Goal: Information Seeking & Learning: Learn about a topic

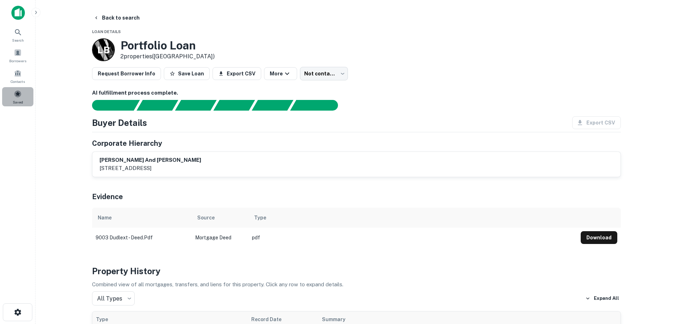
click at [13, 98] on div "Saved" at bounding box center [17, 96] width 31 height 19
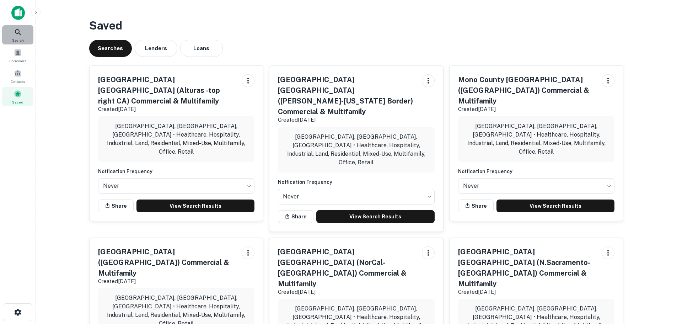
click at [21, 38] on span "Search" at bounding box center [18, 40] width 12 height 6
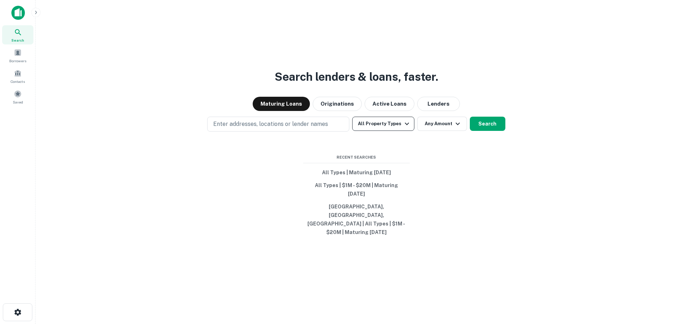
click at [368, 130] on button "All Property Types" at bounding box center [383, 124] width 62 height 14
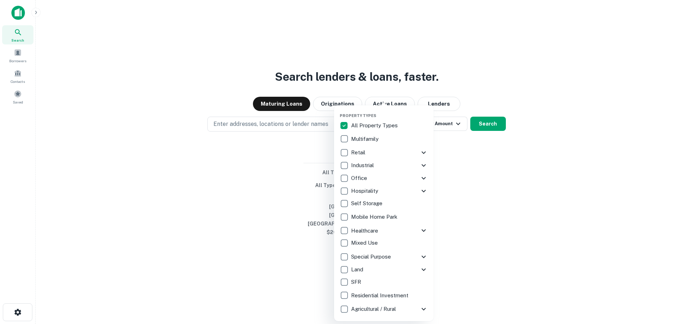
click at [490, 217] on div at bounding box center [341, 162] width 683 height 324
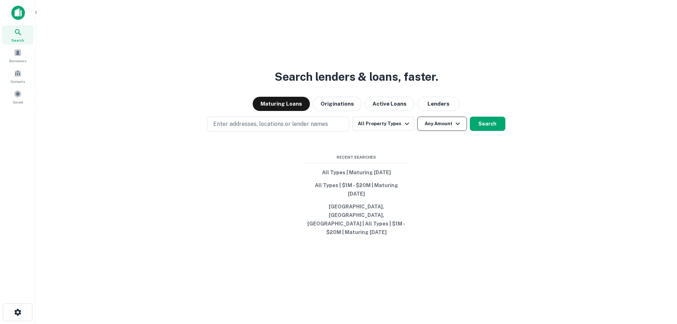
click at [446, 131] on button "Any Amount" at bounding box center [442, 124] width 50 height 14
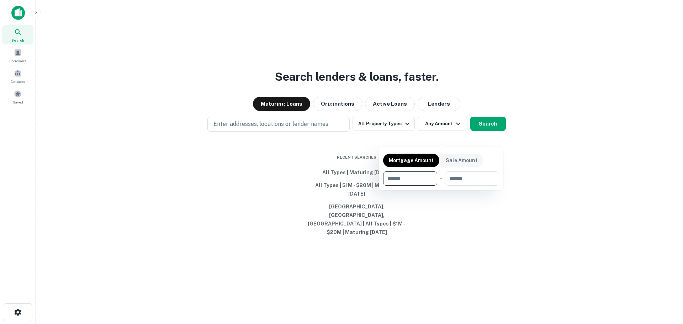
click at [446, 226] on div at bounding box center [341, 162] width 683 height 324
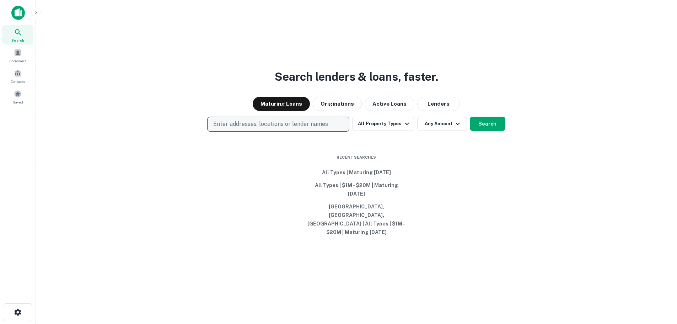
click at [233, 130] on button "Enter addresses, locations or lender names" at bounding box center [278, 124] width 142 height 15
type input "**********"
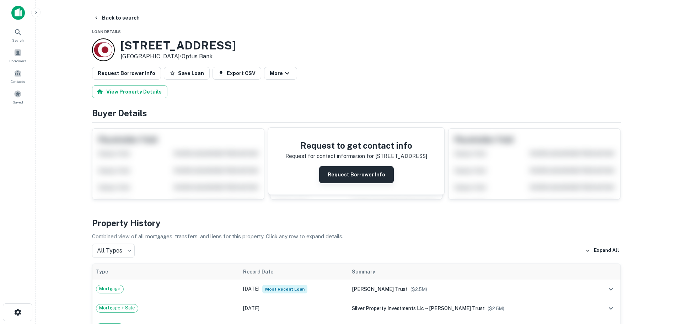
click at [338, 175] on button "Request Borrower Info" at bounding box center [356, 174] width 75 height 17
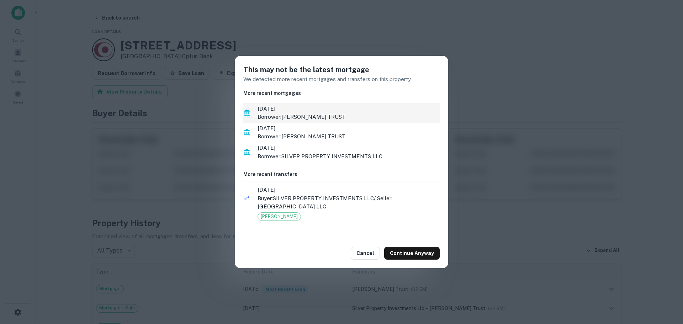
click at [318, 118] on p "Borrower: EVANNE D LILL TRUST" at bounding box center [348, 117] width 182 height 9
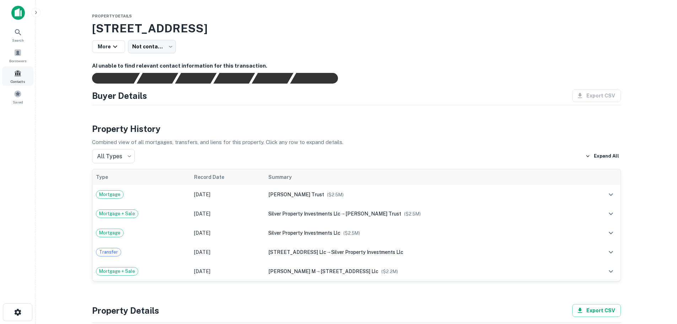
click at [23, 80] on span "Contacts" at bounding box center [18, 82] width 14 height 6
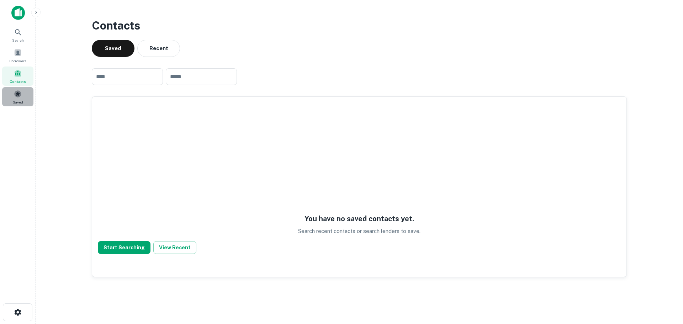
click at [15, 106] on div "Saved" at bounding box center [17, 96] width 31 height 19
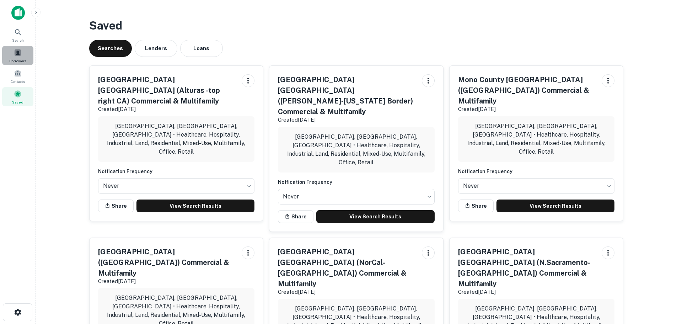
click at [21, 57] on div "Borrowers" at bounding box center [17, 55] width 31 height 19
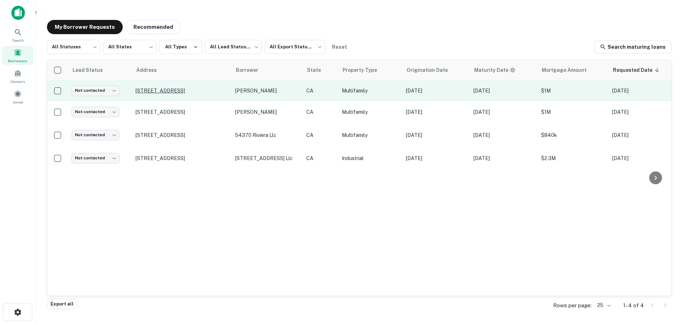
click at [155, 87] on p "9003 Dudlext Ave South Gate, CA 90280" at bounding box center [181, 90] width 92 height 6
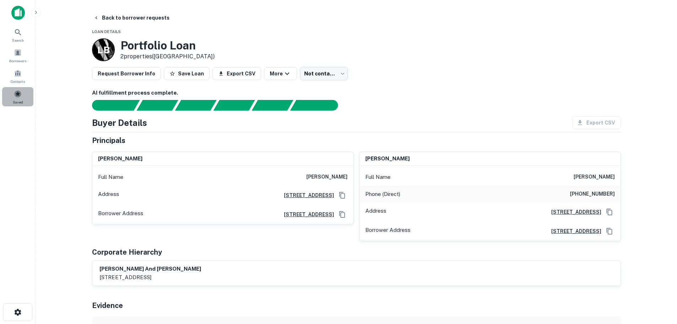
click at [21, 90] on span at bounding box center [18, 94] width 8 height 8
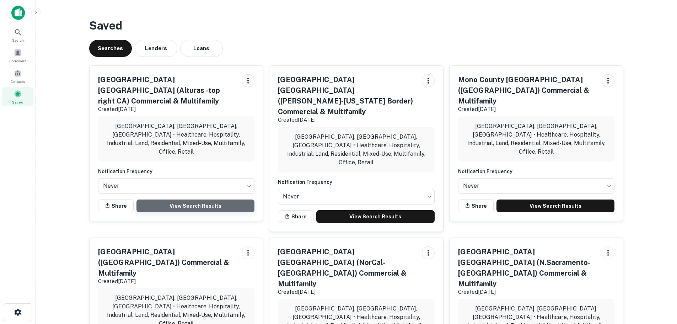
click at [181, 199] on link "View Search Results" at bounding box center [196, 205] width 118 height 13
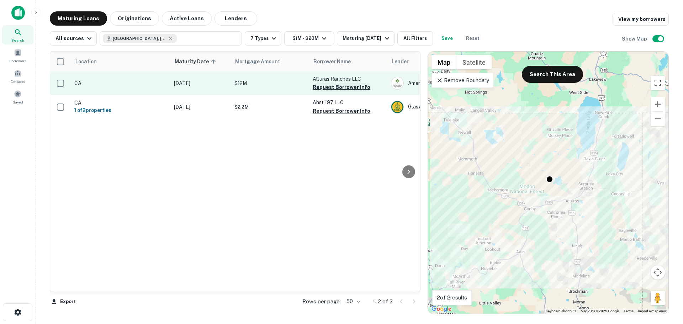
click at [337, 85] on button "Request Borrower Info" at bounding box center [341, 87] width 58 height 9
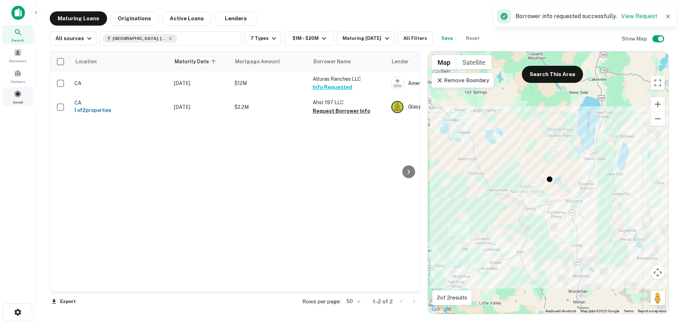
click at [18, 103] on span "Saved" at bounding box center [18, 102] width 10 height 6
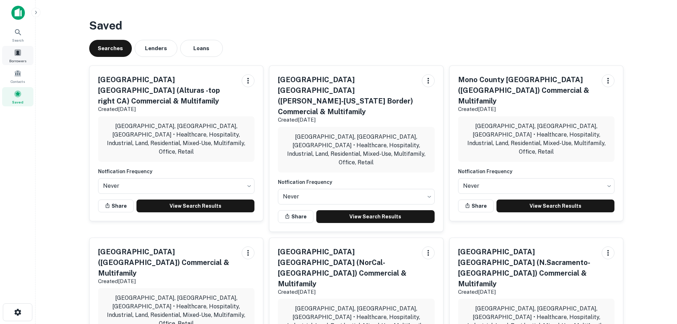
click at [15, 52] on span at bounding box center [18, 53] width 8 height 8
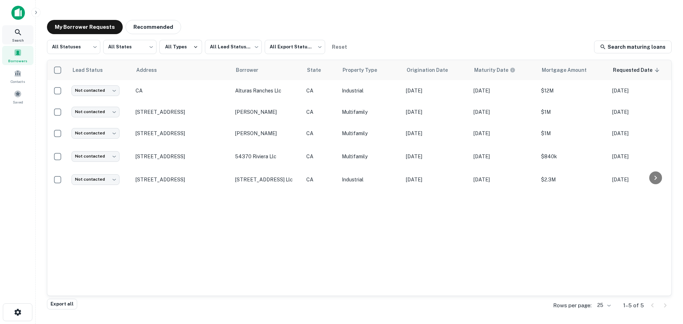
click at [15, 34] on icon at bounding box center [18, 32] width 9 height 9
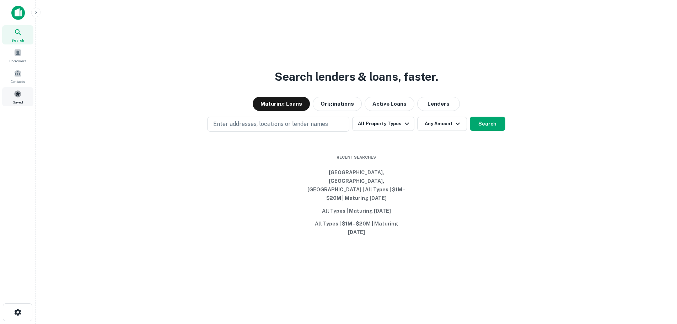
click at [14, 101] on span "Saved" at bounding box center [18, 102] width 10 height 6
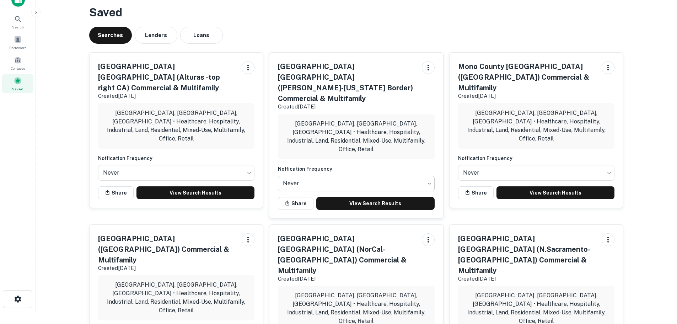
scroll to position [36, 0]
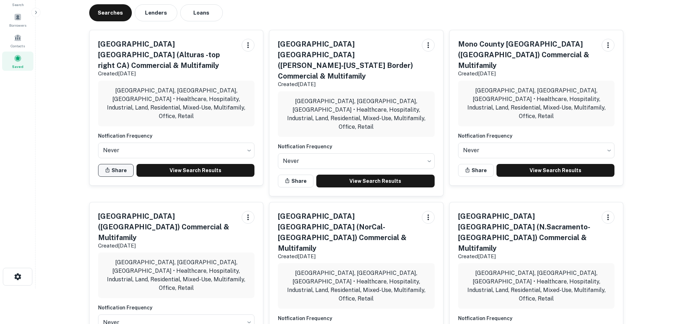
click at [116, 164] on button "Share" at bounding box center [116, 170] width 36 height 13
click at [300, 175] on button "Share" at bounding box center [296, 181] width 36 height 13
click at [474, 164] on button "Share" at bounding box center [476, 170] width 36 height 13
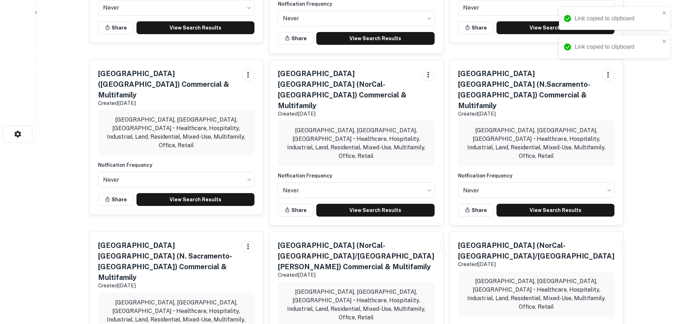
scroll to position [178, 0]
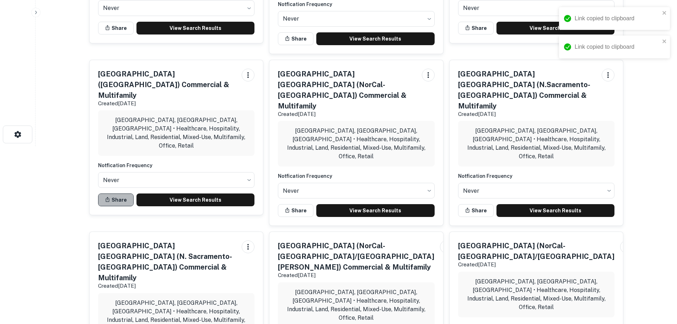
click at [122, 193] on button "Share" at bounding box center [116, 199] width 36 height 13
click at [298, 204] on button "Share" at bounding box center [296, 210] width 36 height 13
click at [471, 204] on button "Share" at bounding box center [476, 210] width 36 height 13
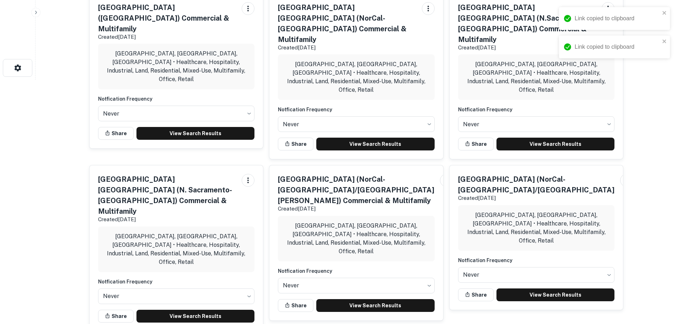
scroll to position [249, 0]
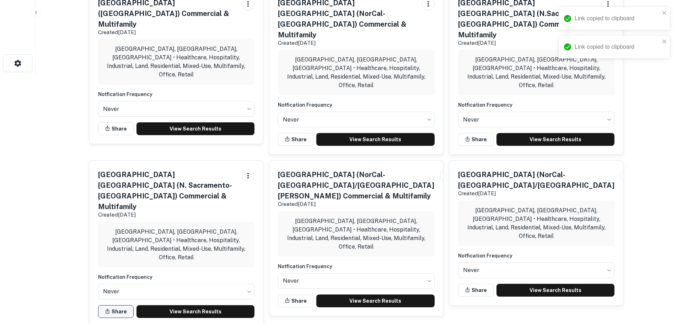
click at [125, 305] on button "Share" at bounding box center [116, 311] width 36 height 13
click at [298, 294] on button "Share" at bounding box center [296, 300] width 36 height 13
click at [476, 284] on button "Share" at bounding box center [476, 290] width 36 height 13
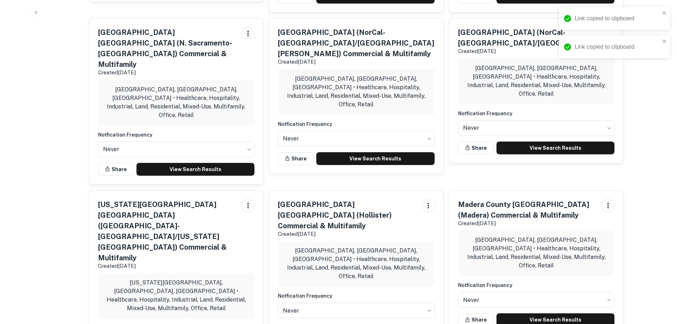
scroll to position [427, 0]
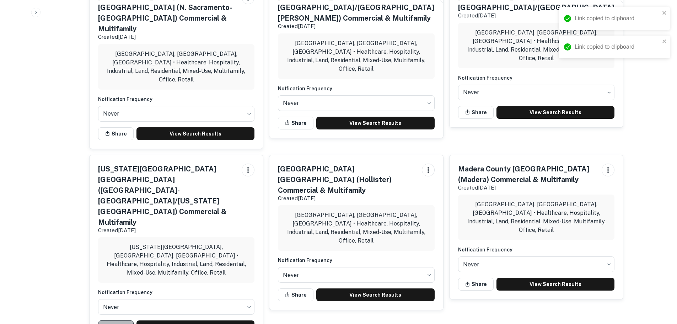
click at [123, 320] on button "Share" at bounding box center [116, 326] width 36 height 13
click at [291, 288] on button "Share" at bounding box center [296, 294] width 36 height 13
click at [478, 278] on button "Share" at bounding box center [476, 284] width 36 height 13
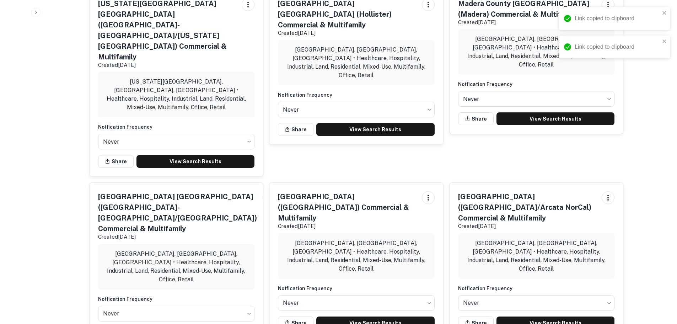
scroll to position [604, 0]
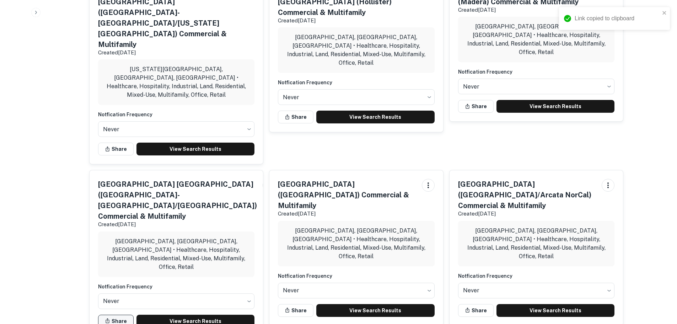
click at [129, 315] on button "Share" at bounding box center [116, 321] width 36 height 13
click at [291, 304] on button "Share" at bounding box center [296, 310] width 36 height 13
click at [472, 304] on button "Share" at bounding box center [476, 310] width 36 height 13
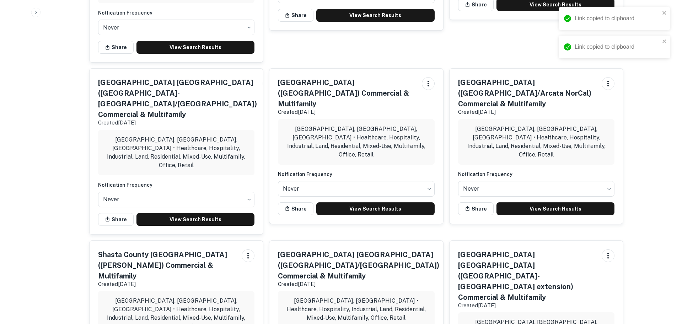
scroll to position [747, 0]
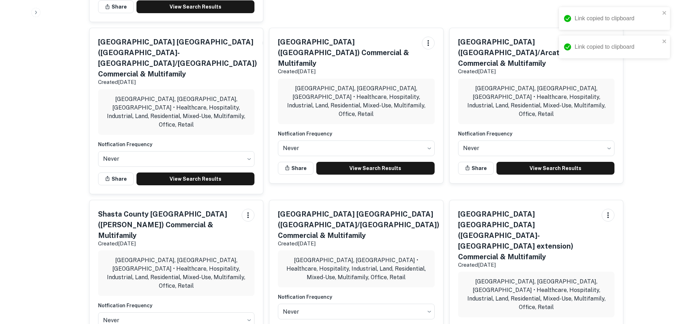
click at [294, 200] on div "Butte County CA (Chico/Oroville) Commercial & Multifamily Created Sep 23rd, 202…" at bounding box center [356, 273] width 174 height 146
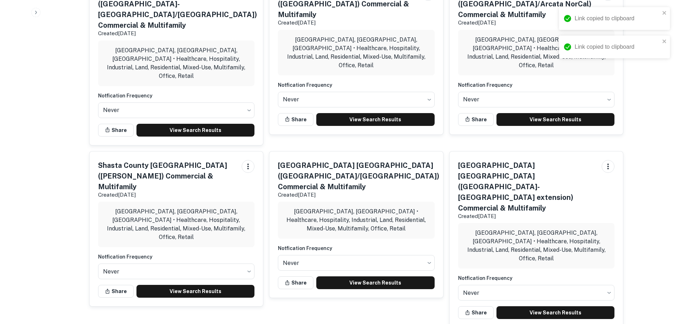
scroll to position [814, 0]
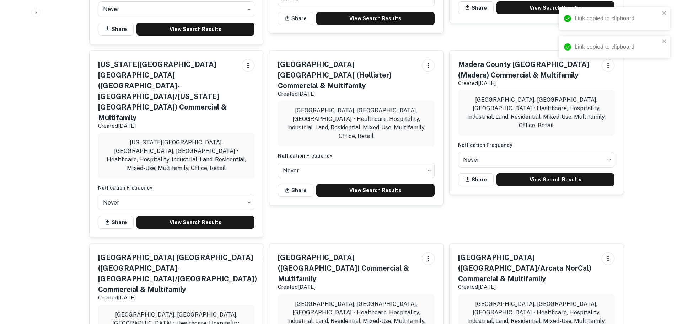
scroll to position [530, 0]
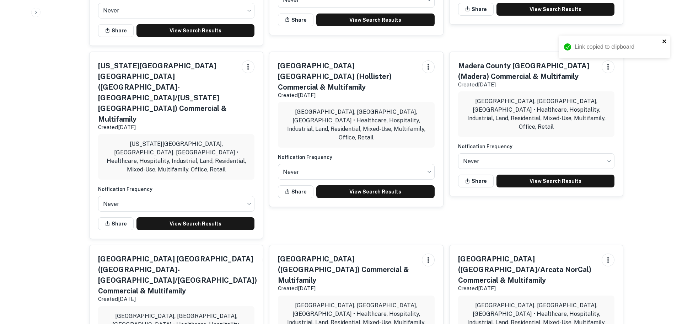
click at [666, 41] on icon "close" at bounding box center [664, 41] width 5 height 6
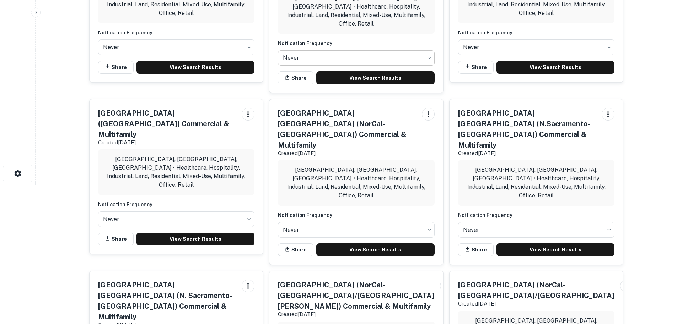
scroll to position [0, 0]
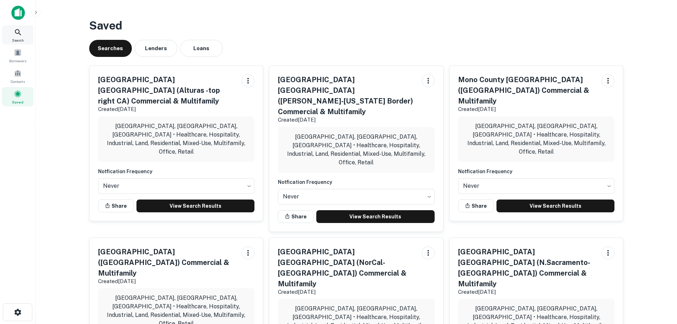
click at [16, 36] on icon at bounding box center [18, 32] width 9 height 9
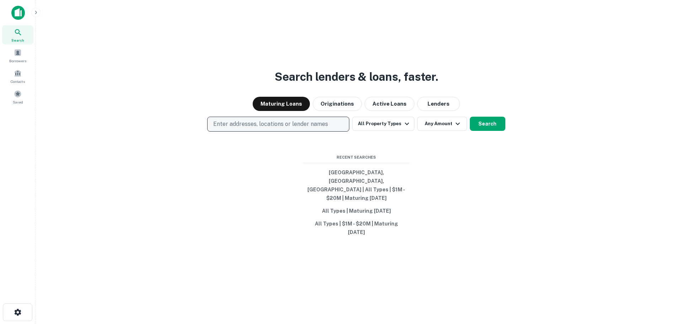
click at [269, 128] on p "Enter addresses, locations or lender names" at bounding box center [270, 124] width 115 height 9
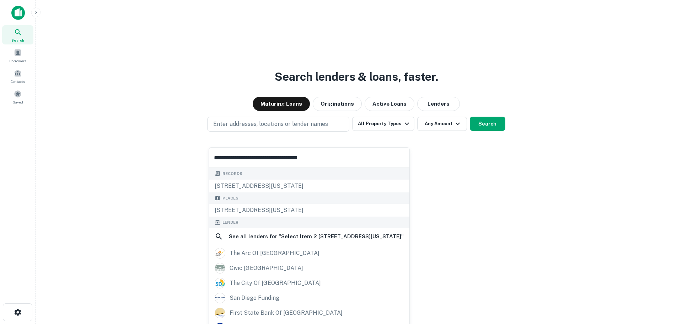
drag, startPoint x: 261, startPoint y: 157, endPoint x: 213, endPoint y: 155, distance: 47.7
click at [213, 155] on input "**********" at bounding box center [309, 158] width 200 height 20
type input "**********"
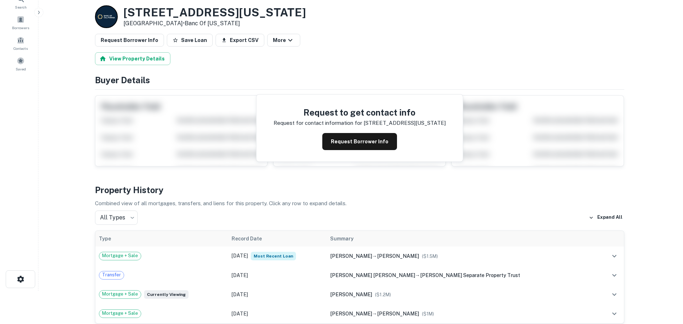
scroll to position [71, 0]
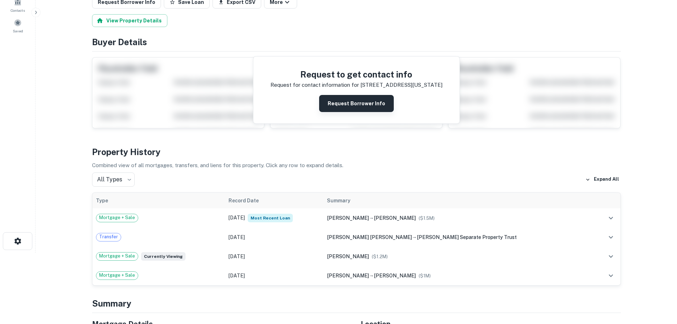
click at [352, 106] on button "Request Borrower Info" at bounding box center [356, 103] width 75 height 17
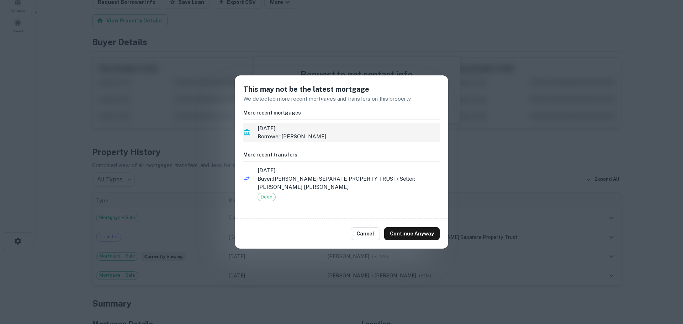
drag, startPoint x: 331, startPoint y: 141, endPoint x: 307, endPoint y: 134, distance: 24.8
drag, startPoint x: 307, startPoint y: 134, endPoint x: 264, endPoint y: 129, distance: 43.3
click at [264, 129] on span "[DATE]" at bounding box center [348, 128] width 182 height 9
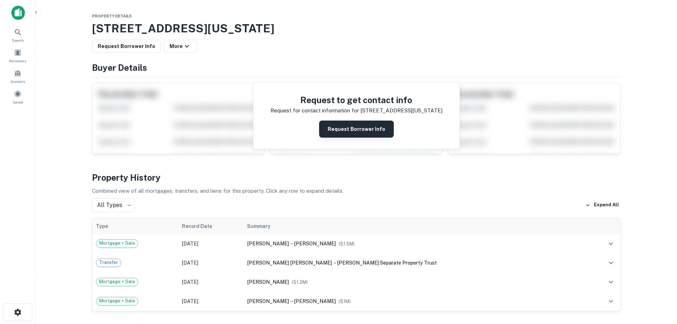
click at [341, 130] on button "Request Borrower Info" at bounding box center [356, 129] width 75 height 17
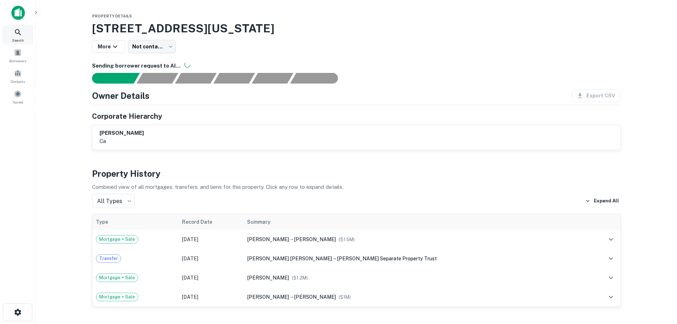
click at [18, 33] on icon at bounding box center [18, 32] width 9 height 9
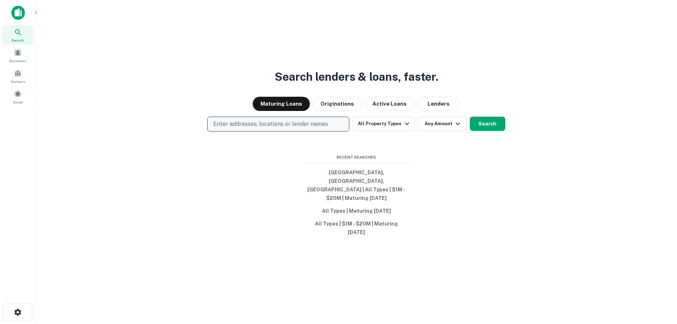
click at [295, 128] on p "Enter addresses, locations or lender names" at bounding box center [270, 124] width 115 height 9
type input "**********"
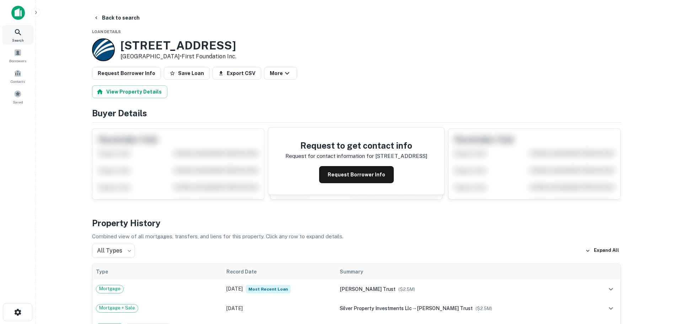
click at [23, 31] on div "Search" at bounding box center [17, 34] width 31 height 19
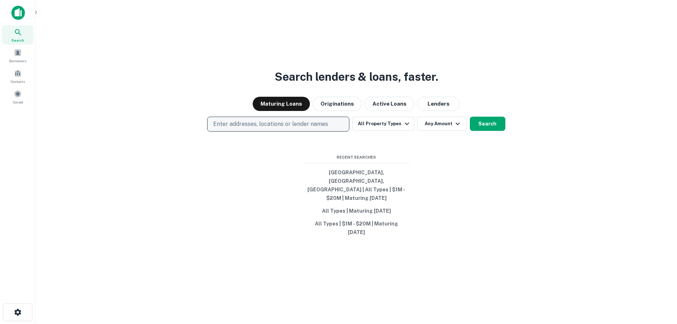
click at [256, 128] on p "Enter addresses, locations or lender names" at bounding box center [270, 124] width 115 height 9
drag, startPoint x: 256, startPoint y: 137, endPoint x: 230, endPoint y: 140, distance: 26.6
click at [227, 148] on input "text" at bounding box center [279, 158] width 141 height 20
click at [230, 128] on p "Enter addresses, locations or lender names" at bounding box center [270, 124] width 115 height 9
click at [234, 128] on p "Enter addresses, locations or lender names" at bounding box center [270, 124] width 115 height 9
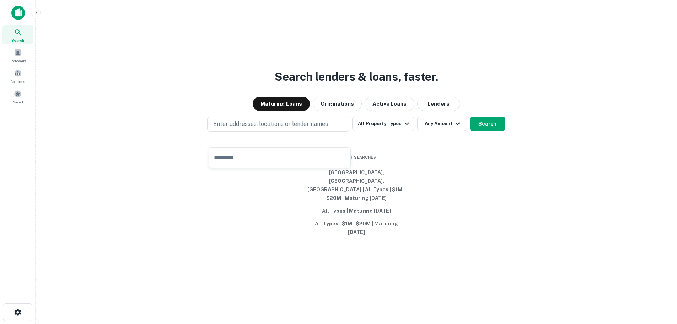
type input "**********"
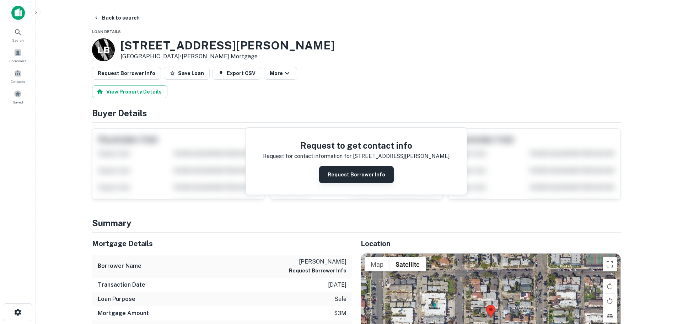
click at [343, 172] on button "Request Borrower Info" at bounding box center [356, 174] width 75 height 17
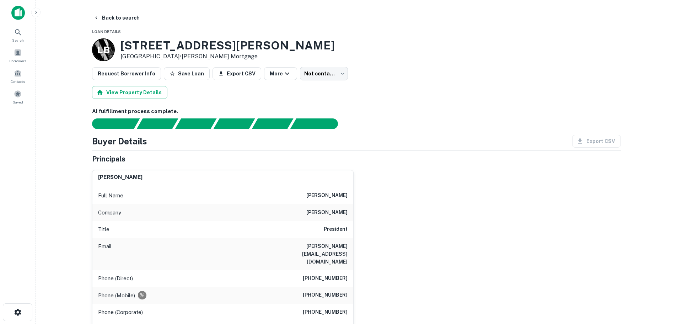
click at [20, 21] on div at bounding box center [18, 16] width 36 height 20
click at [17, 33] on icon at bounding box center [18, 32] width 9 height 9
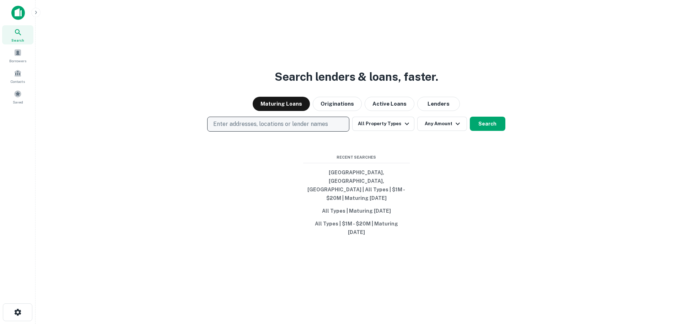
drag, startPoint x: 318, startPoint y: 146, endPoint x: 319, endPoint y: 135, distance: 10.4
click at [319, 144] on div "Search lenders & loans, faster. Maturing Loans Originations Active Loans Lender…" at bounding box center [356, 179] width 630 height 324
click at [319, 128] on p "Enter addresses, locations or lender names" at bounding box center [270, 124] width 115 height 9
type input "**********"
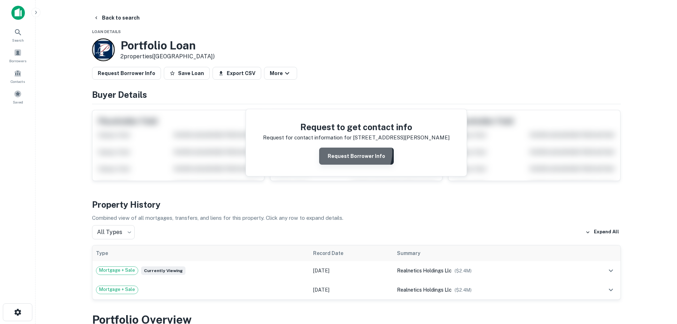
click at [352, 152] on button "Request Borrower Info" at bounding box center [356, 156] width 75 height 17
